Goal: Navigation & Orientation: Find specific page/section

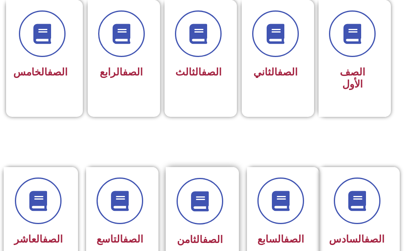
scroll to position [322, 0]
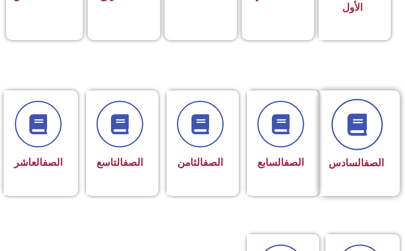
click at [359, 140] on span at bounding box center [356, 124] width 51 height 51
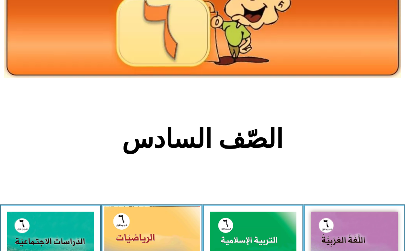
scroll to position [161, 0]
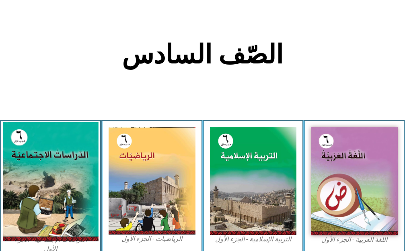
click at [41, 189] on img at bounding box center [50, 181] width 95 height 119
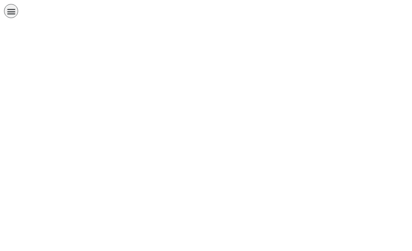
scroll to position [0, 25]
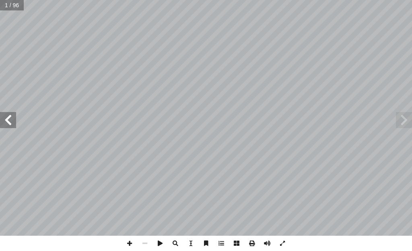
click at [10, 122] on span at bounding box center [8, 120] width 16 height 16
click at [10, 121] on span at bounding box center [8, 120] width 16 height 16
click at [8, 115] on span at bounding box center [8, 120] width 16 height 16
drag, startPoint x: 9, startPoint y: 128, endPoint x: 9, endPoint y: 123, distance: 5.2
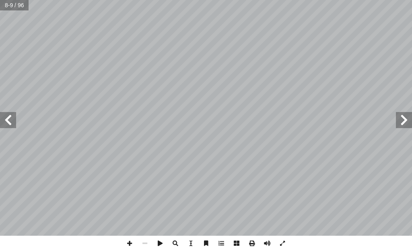
click at [9, 123] on span at bounding box center [8, 120] width 16 height 16
click at [125, 243] on span at bounding box center [129, 243] width 15 height 15
click at [126, 242] on span at bounding box center [129, 243] width 15 height 15
